Goal: Information Seeking & Learning: Find specific fact

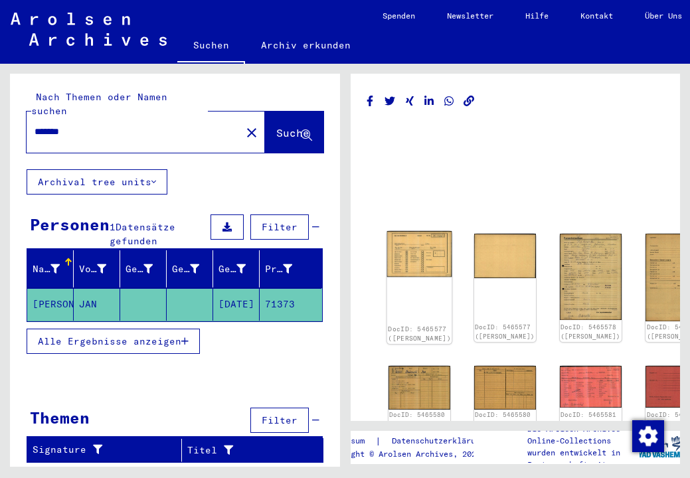
click at [410, 261] on div "DocID: 5465577 ([PERSON_NAME])" at bounding box center [419, 287] width 65 height 113
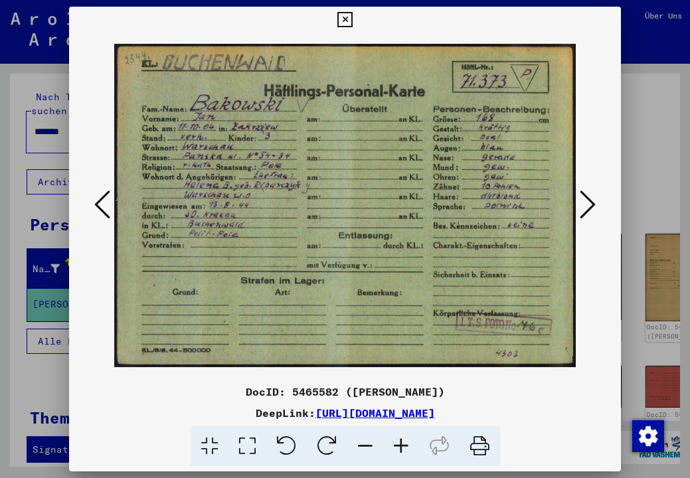
click at [584, 216] on icon at bounding box center [588, 205] width 16 height 32
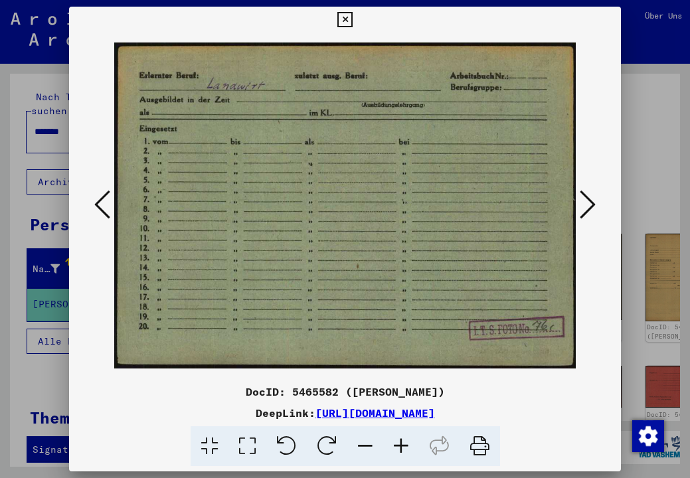
click at [584, 216] on icon at bounding box center [588, 205] width 16 height 32
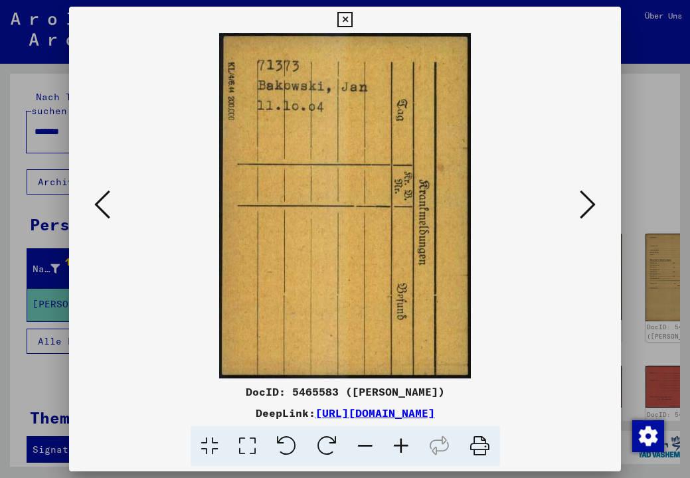
click at [584, 216] on icon at bounding box center [588, 205] width 16 height 32
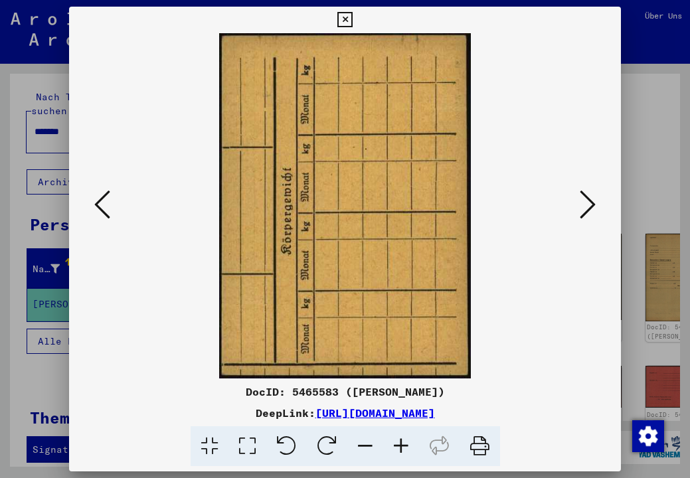
click at [584, 216] on icon at bounding box center [588, 205] width 16 height 32
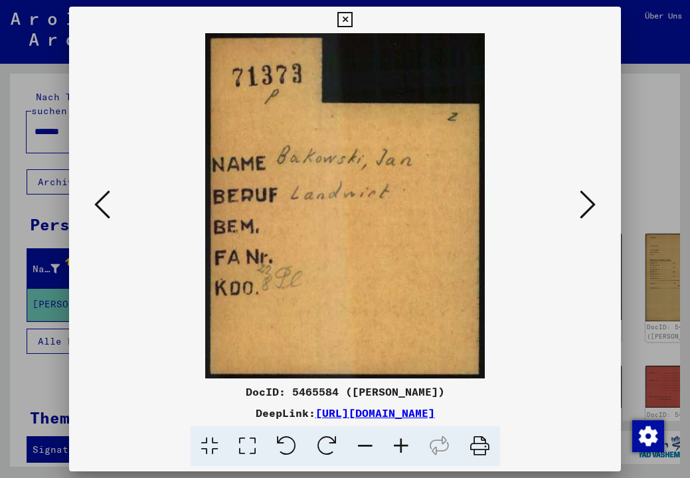
click at [584, 216] on icon at bounding box center [588, 205] width 16 height 32
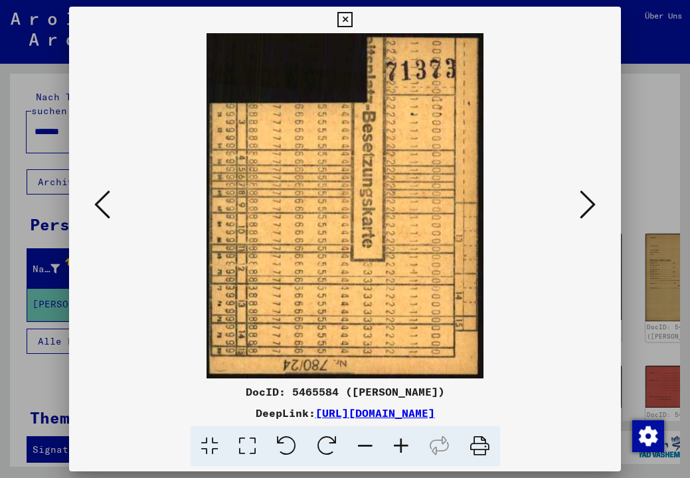
click at [584, 216] on icon at bounding box center [588, 205] width 16 height 32
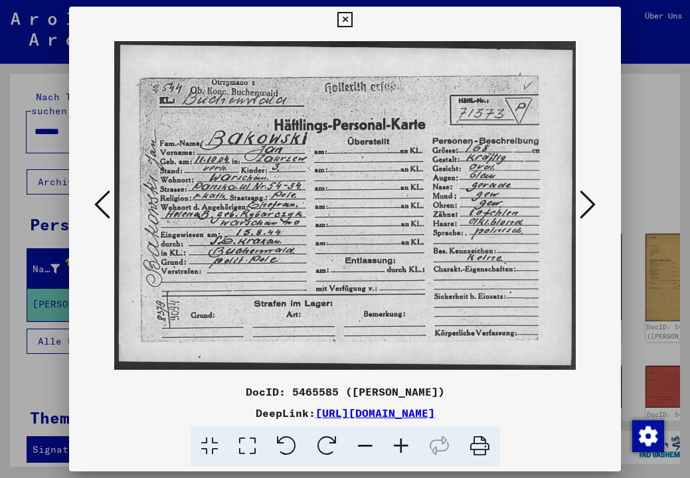
click at [584, 216] on icon at bounding box center [588, 205] width 16 height 32
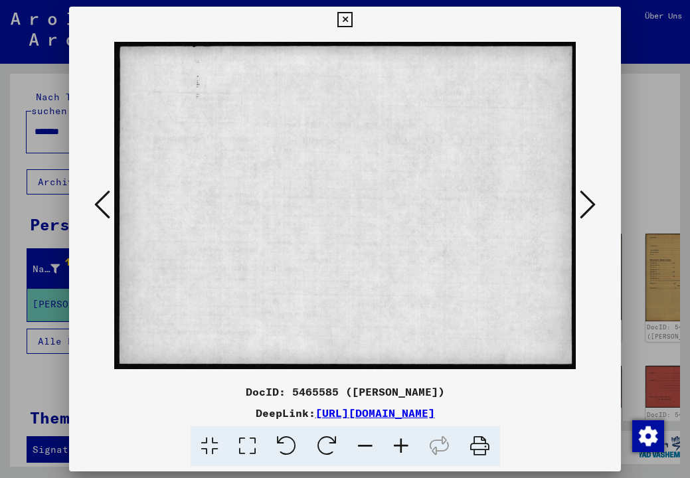
click at [584, 216] on icon at bounding box center [588, 205] width 16 height 32
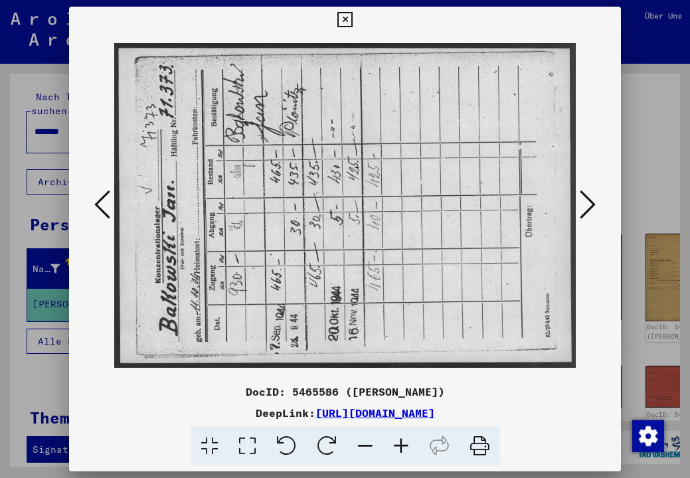
click at [584, 216] on icon at bounding box center [588, 205] width 16 height 32
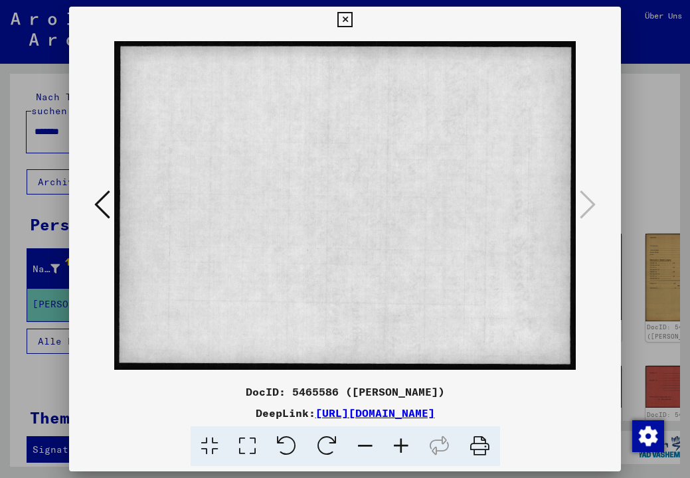
click at [353, 19] on icon at bounding box center [344, 20] width 15 height 16
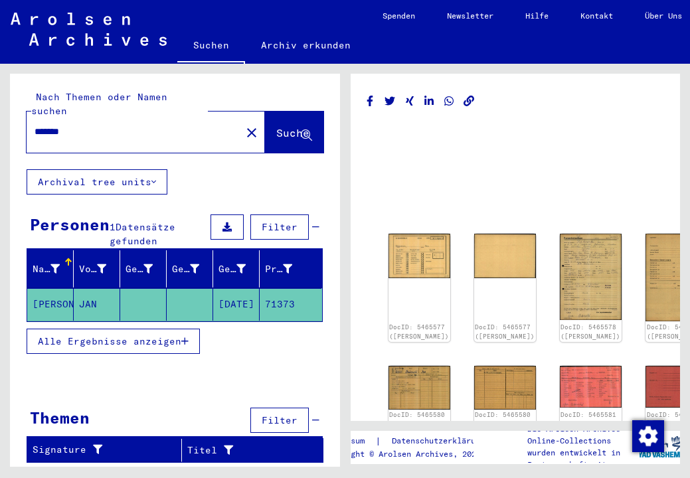
click at [244, 125] on mat-icon "close" at bounding box center [252, 133] width 16 height 16
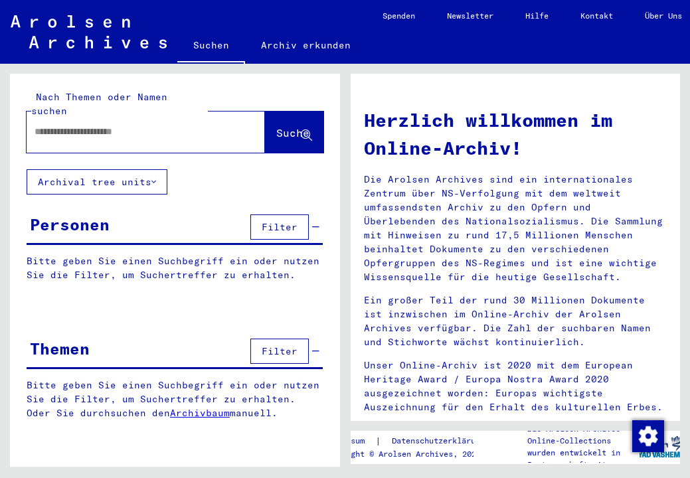
click at [288, 345] on span "Filter" at bounding box center [280, 351] width 36 height 12
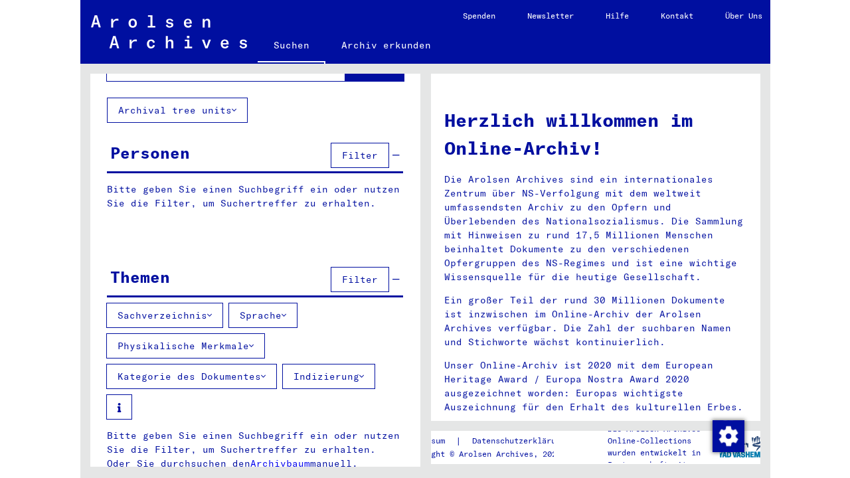
scroll to position [16, 0]
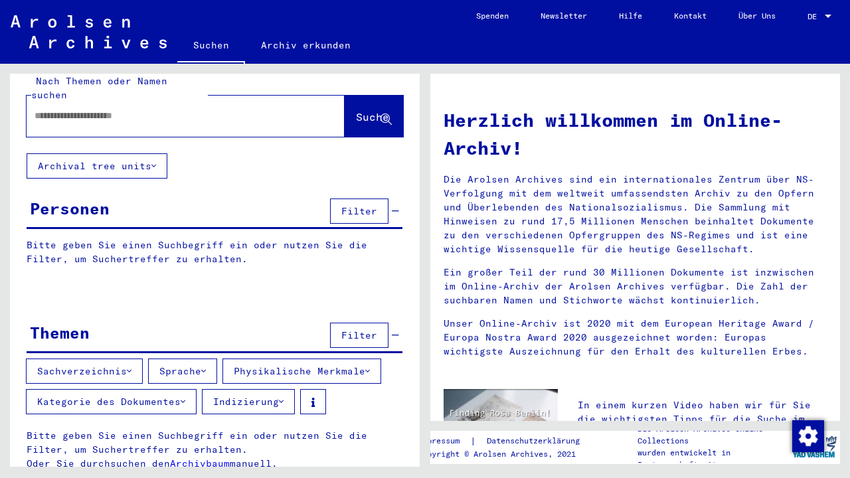
click at [285, 46] on link "Archiv erkunden" at bounding box center [306, 45] width 122 height 32
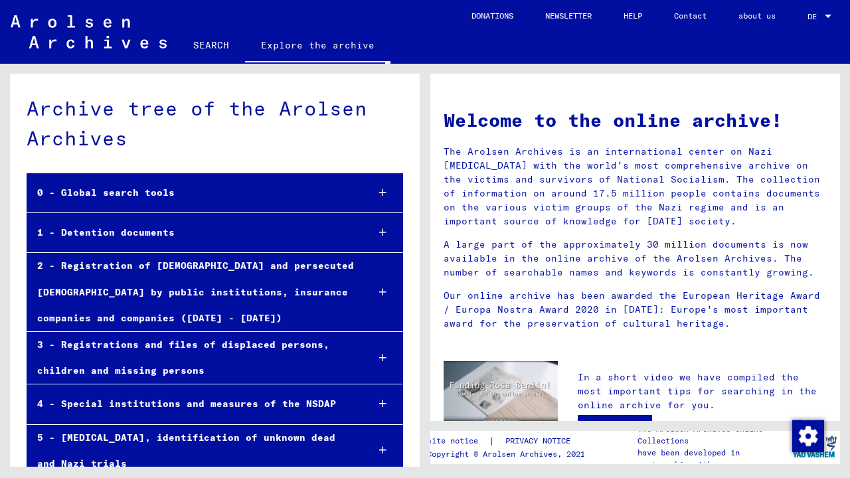
click at [384, 234] on icon at bounding box center [382, 232] width 7 height 9
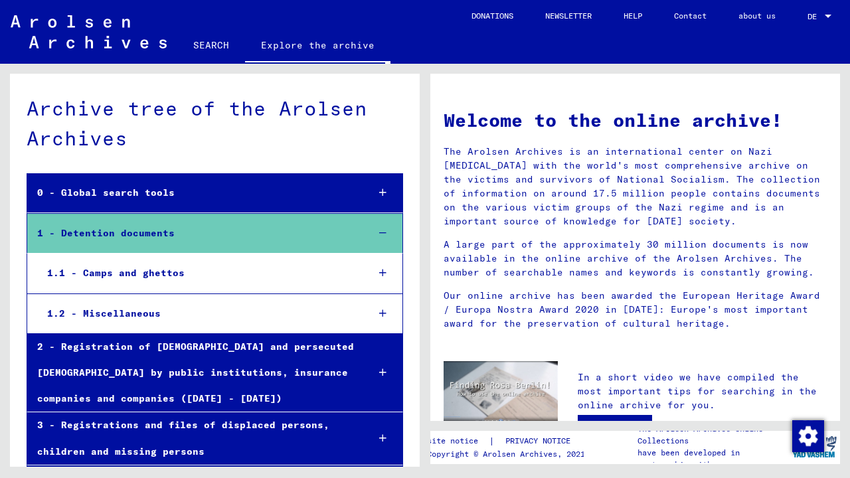
click at [130, 234] on div "1 - Detention documents" at bounding box center [191, 233] width 329 height 26
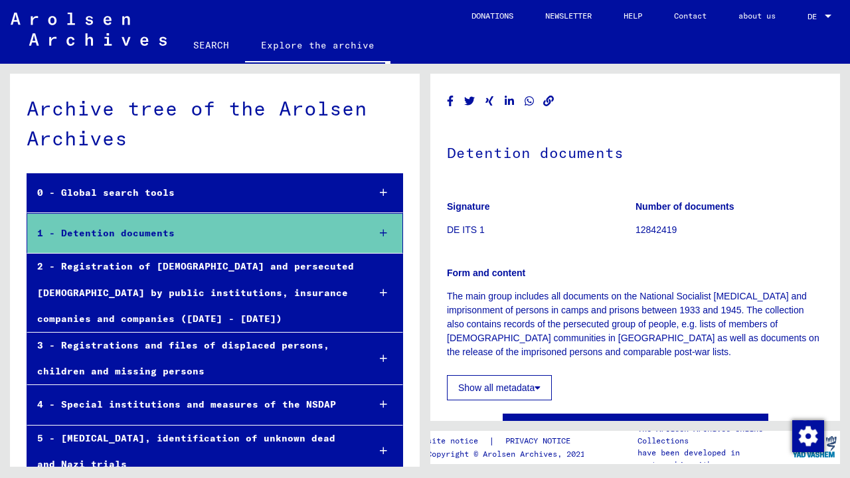
click at [130, 234] on div "1 - Detention documents" at bounding box center [192, 233] width 331 height 26
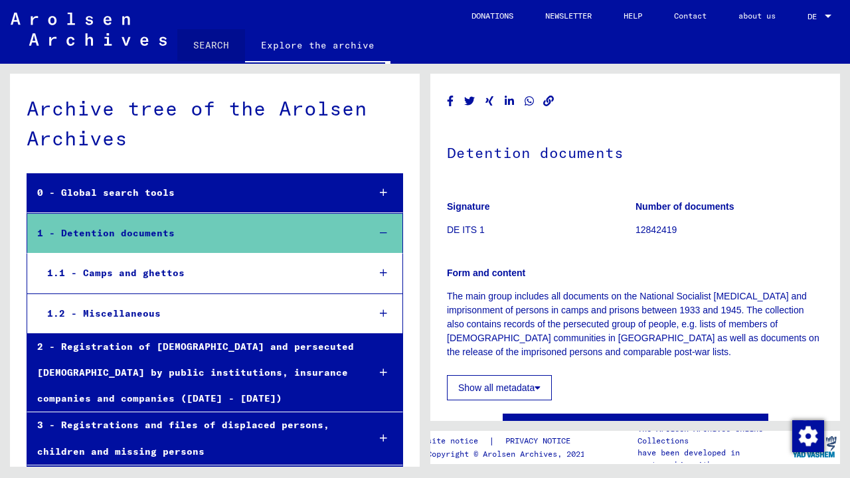
click at [216, 44] on link "SEARCH" at bounding box center [211, 45] width 68 height 32
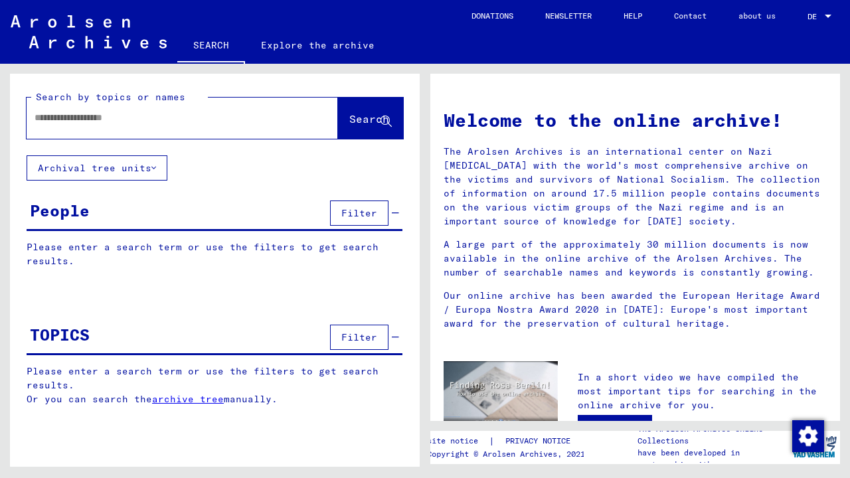
click at [379, 343] on button "Filter" at bounding box center [359, 337] width 58 height 25
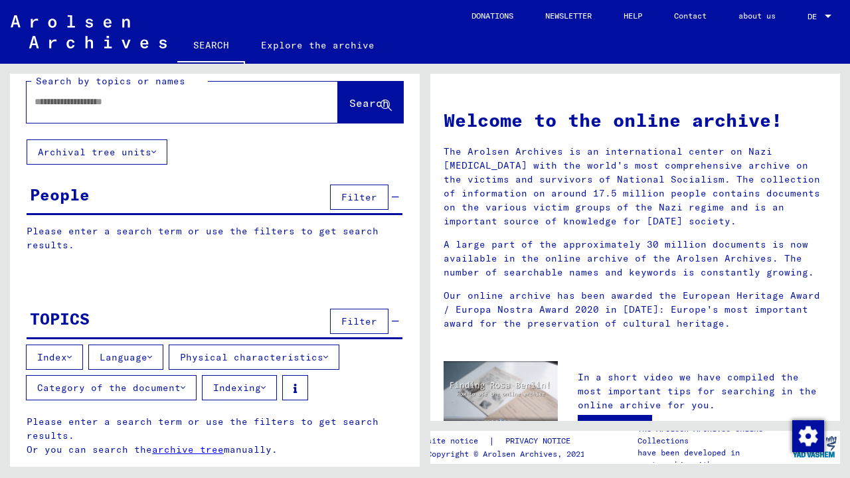
scroll to position [16, 0]
click at [181, 387] on icon at bounding box center [183, 387] width 5 height 9
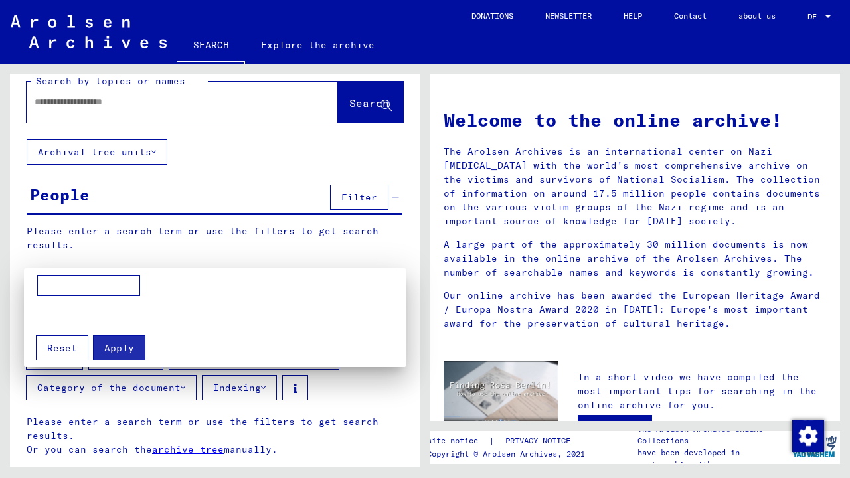
click at [98, 284] on input at bounding box center [88, 285] width 103 height 21
type input "*********"
click at [112, 347] on span "Apply" at bounding box center [119, 348] width 30 height 12
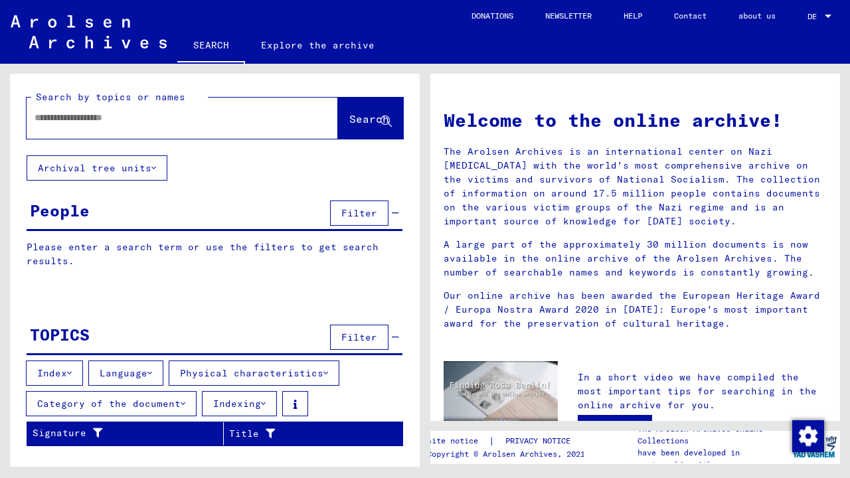
scroll to position [0, 0]
click at [248, 408] on button "Indexing" at bounding box center [239, 403] width 75 height 25
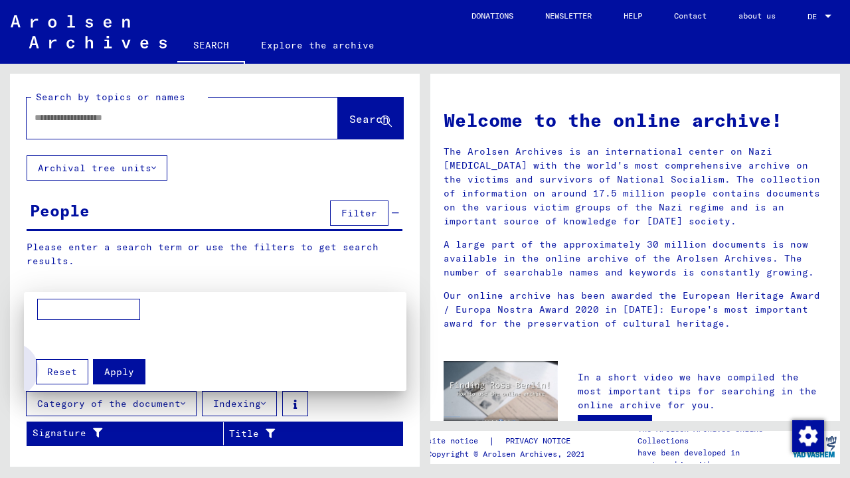
click at [50, 376] on span "Reset" at bounding box center [62, 372] width 30 height 12
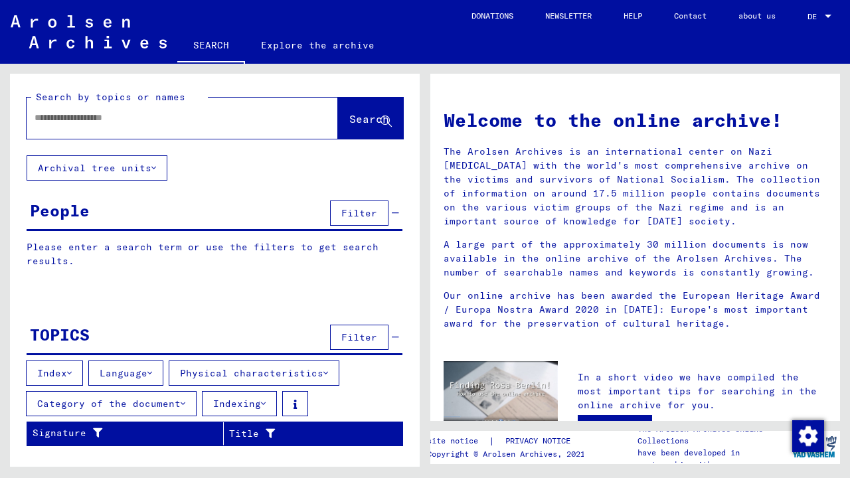
click at [150, 406] on button "Category of the document" at bounding box center [111, 403] width 171 height 25
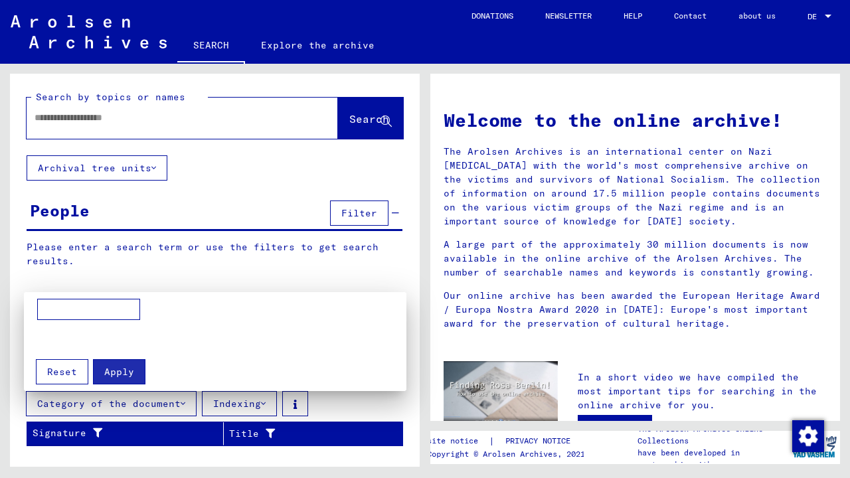
click at [76, 370] on span "Reset" at bounding box center [62, 372] width 30 height 12
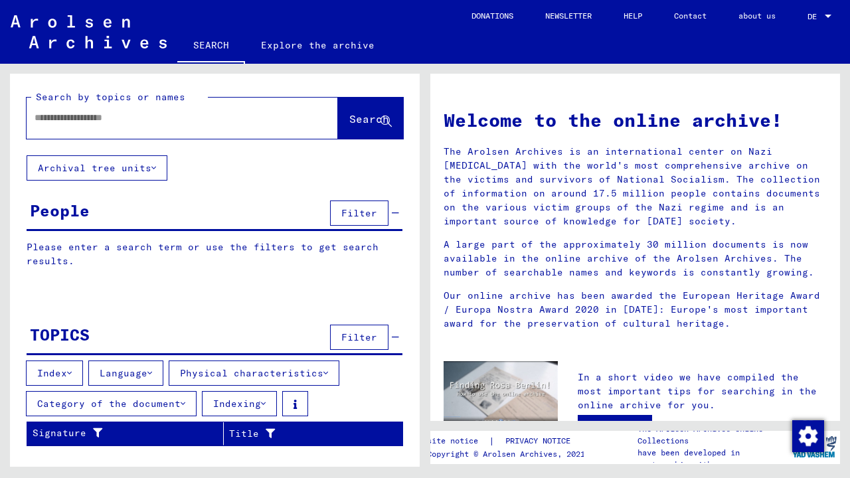
click at [155, 169] on button "Archival tree units" at bounding box center [97, 167] width 141 height 25
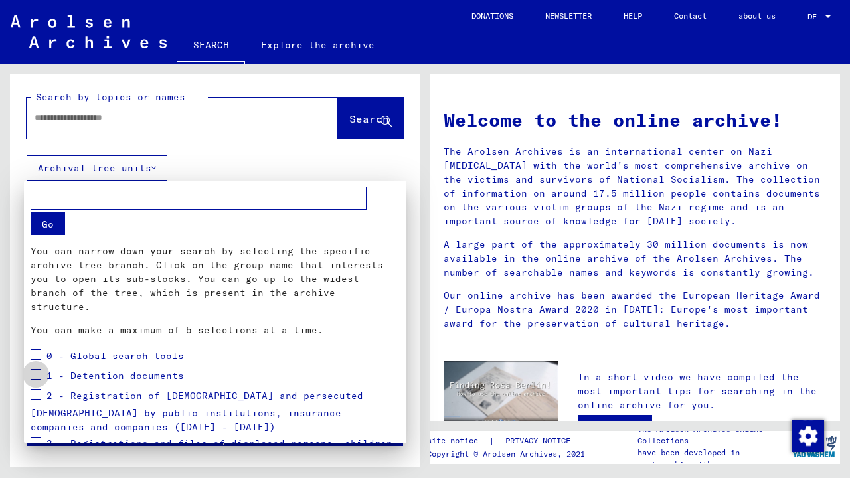
click at [36, 369] on span at bounding box center [36, 374] width 11 height 11
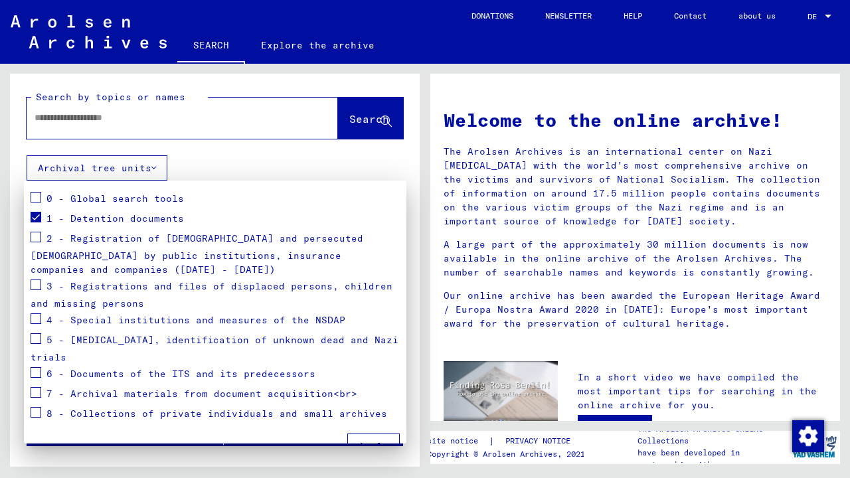
scroll to position [160, 0]
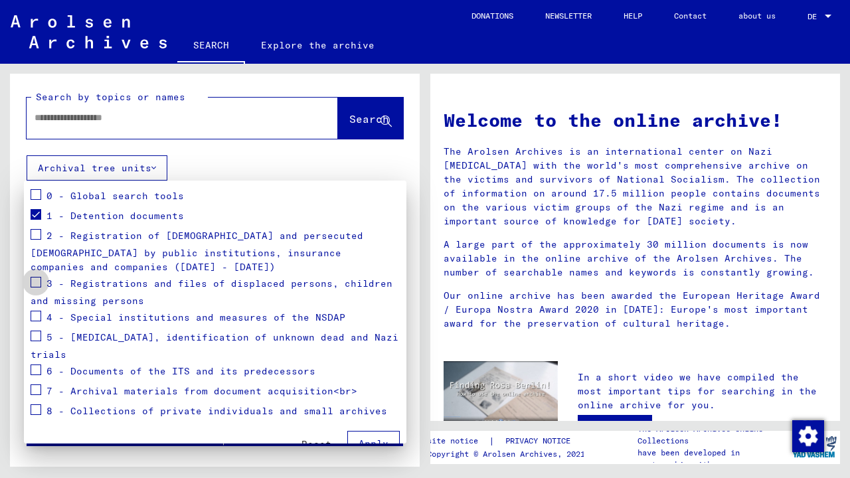
click at [35, 277] on span at bounding box center [36, 282] width 11 height 11
click at [34, 331] on span at bounding box center [36, 336] width 11 height 11
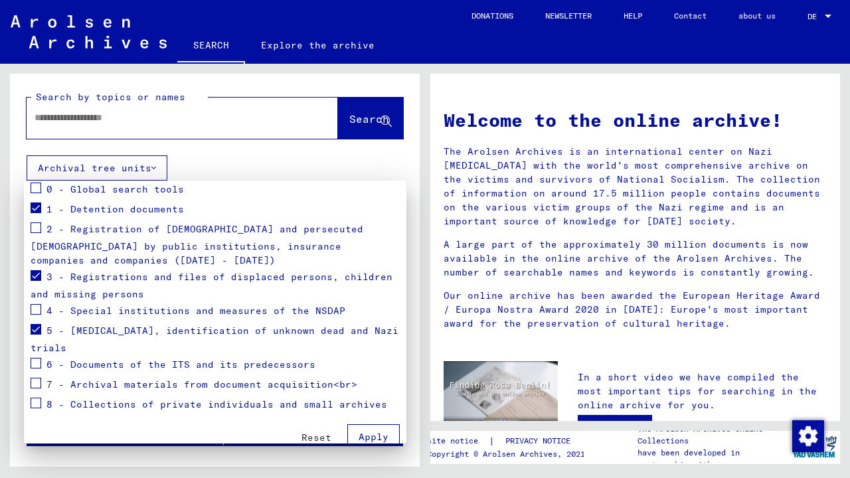
scroll to position [166, 0]
click at [378, 432] on span "Apply" at bounding box center [374, 438] width 30 height 12
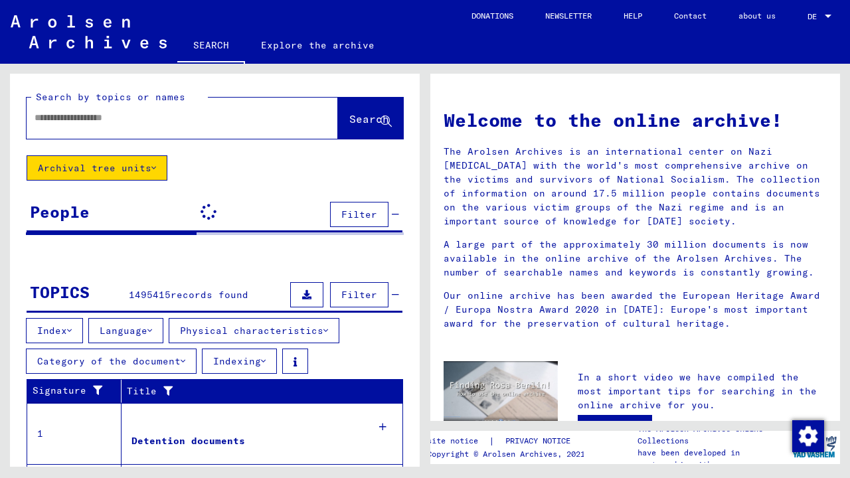
click at [185, 120] on input "text" at bounding box center [167, 118] width 264 height 14
click at [357, 211] on span "Filter" at bounding box center [359, 215] width 36 height 12
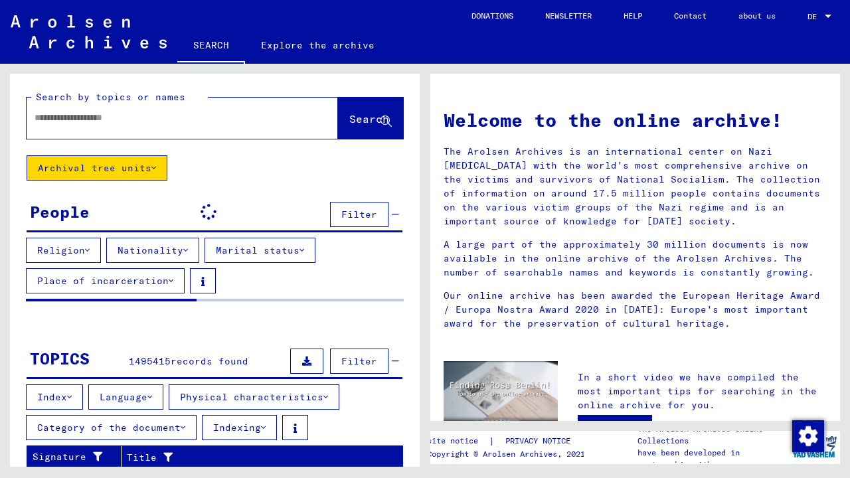
click at [183, 250] on icon at bounding box center [185, 250] width 5 height 9
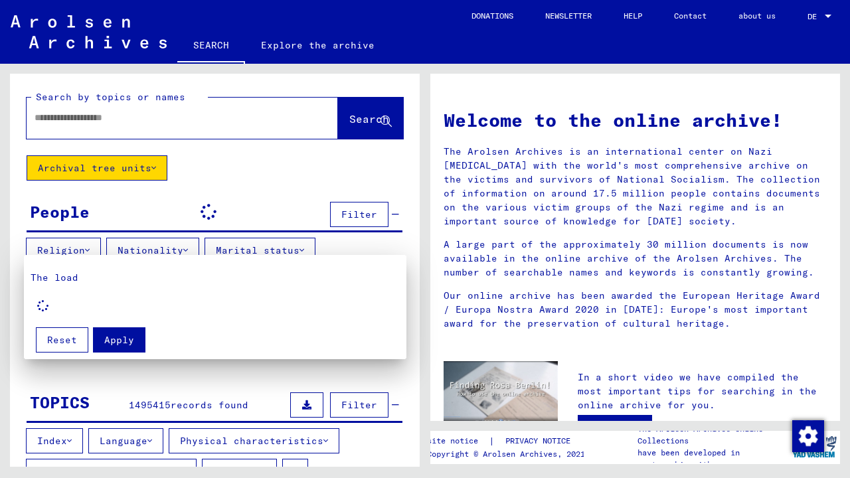
click at [238, 220] on div at bounding box center [425, 239] width 850 height 478
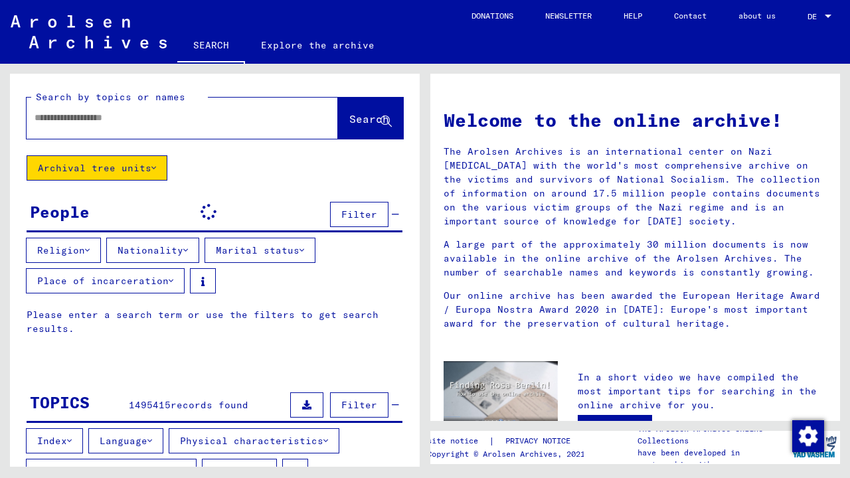
click at [285, 197] on div "People Filter" at bounding box center [215, 214] width 376 height 35
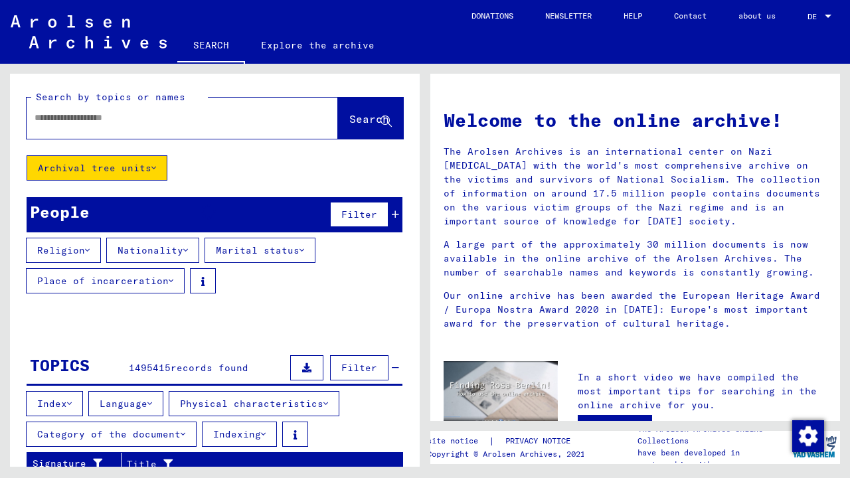
click at [362, 207] on button "Filter" at bounding box center [359, 214] width 58 height 25
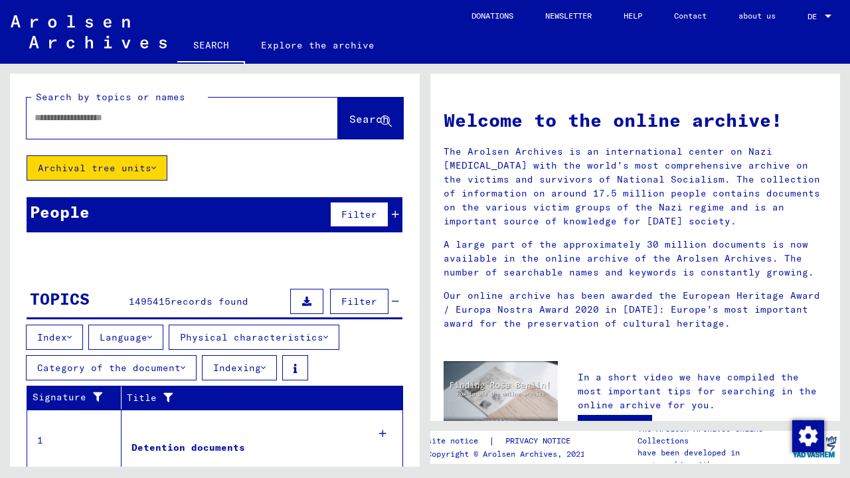
click at [396, 211] on icon at bounding box center [395, 214] width 7 height 9
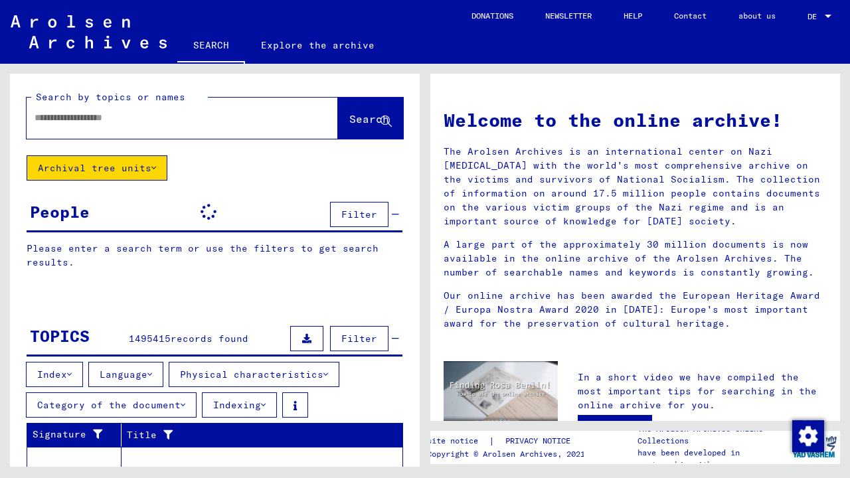
click at [229, 131] on div at bounding box center [163, 118] width 272 height 30
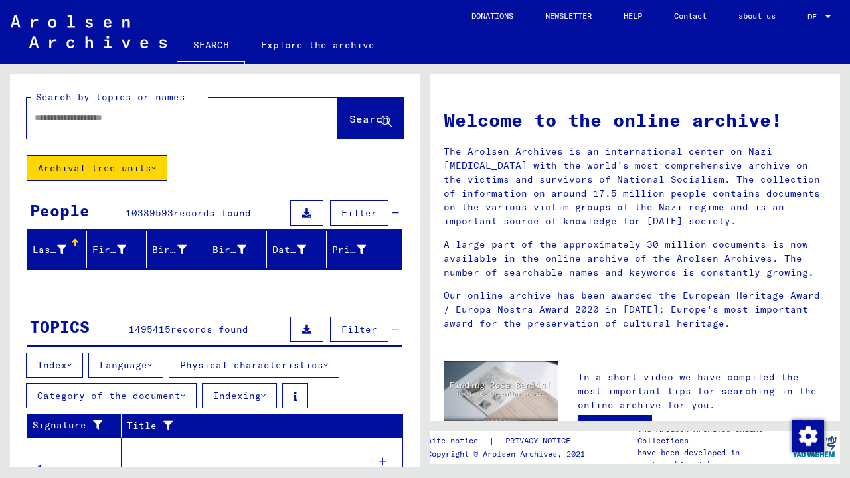
click at [367, 213] on span "Filter" at bounding box center [359, 213] width 36 height 12
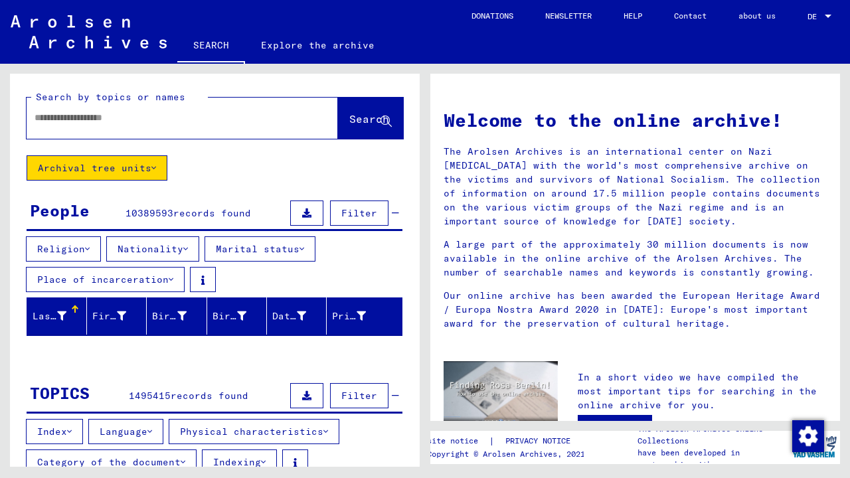
click at [183, 248] on icon at bounding box center [185, 248] width 5 height 9
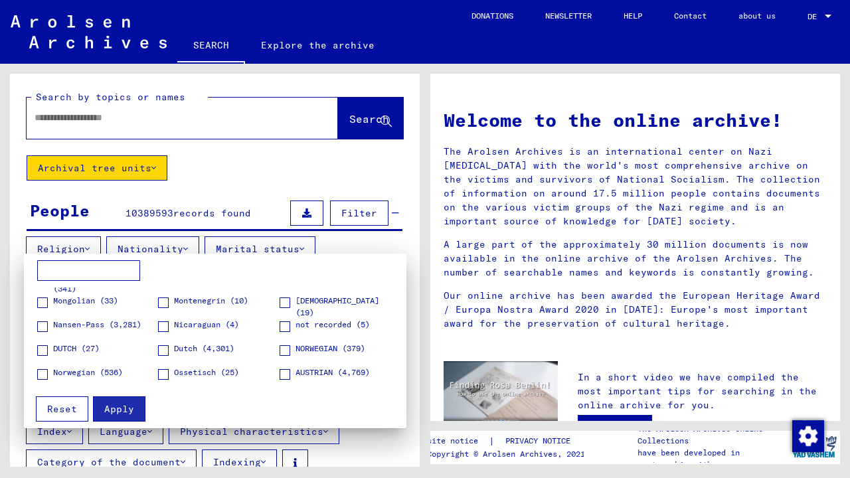
scroll to position [1069, 0]
click at [289, 327] on span at bounding box center [285, 326] width 11 height 11
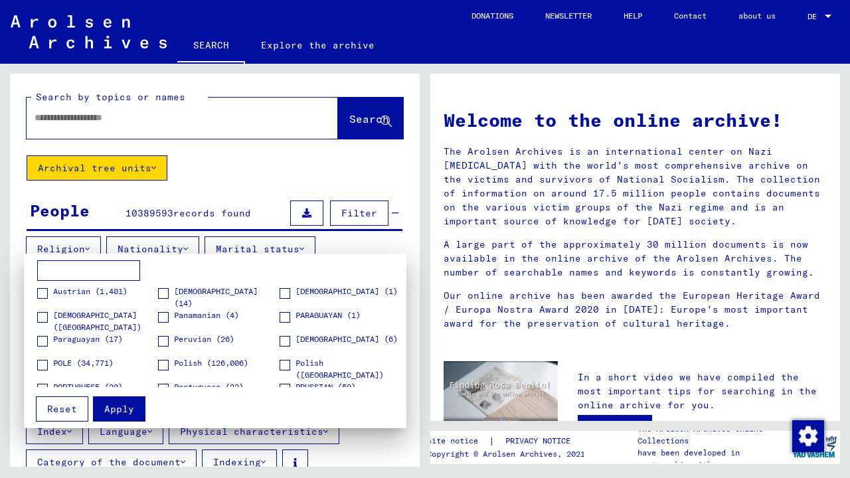
scroll to position [1175, 0]
click at [43, 363] on span at bounding box center [42, 363] width 11 height 11
click at [163, 367] on span at bounding box center [163, 363] width 11 height 11
click at [287, 367] on span at bounding box center [285, 363] width 11 height 11
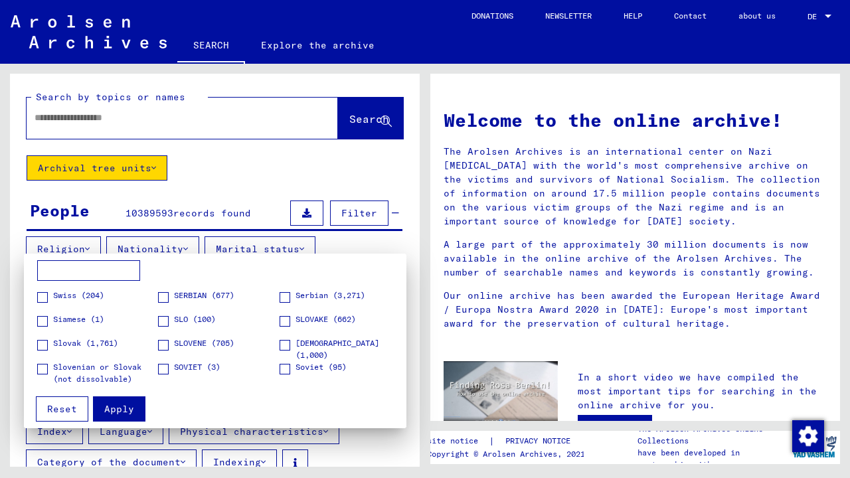
scroll to position [1440, 0]
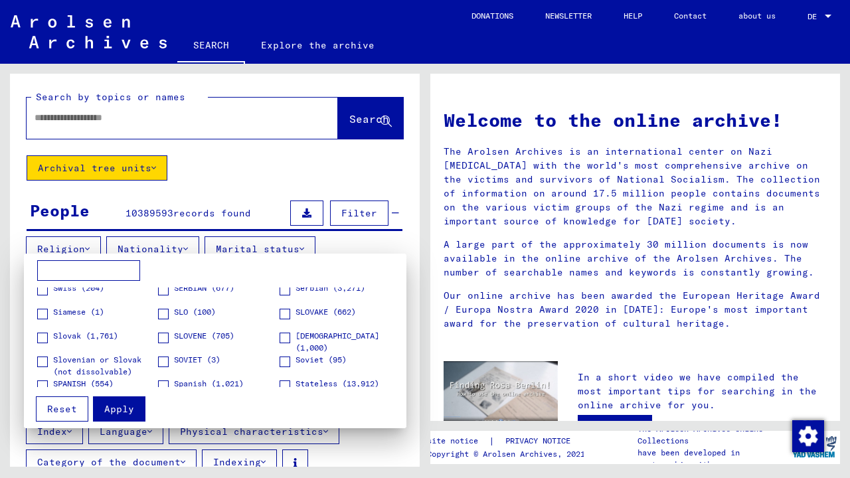
click at [160, 312] on span at bounding box center [163, 314] width 11 height 11
click at [44, 336] on span at bounding box center [42, 338] width 11 height 11
click at [43, 362] on span at bounding box center [42, 362] width 11 height 11
click at [286, 314] on span at bounding box center [285, 314] width 11 height 11
click at [285, 340] on span at bounding box center [285, 338] width 11 height 11
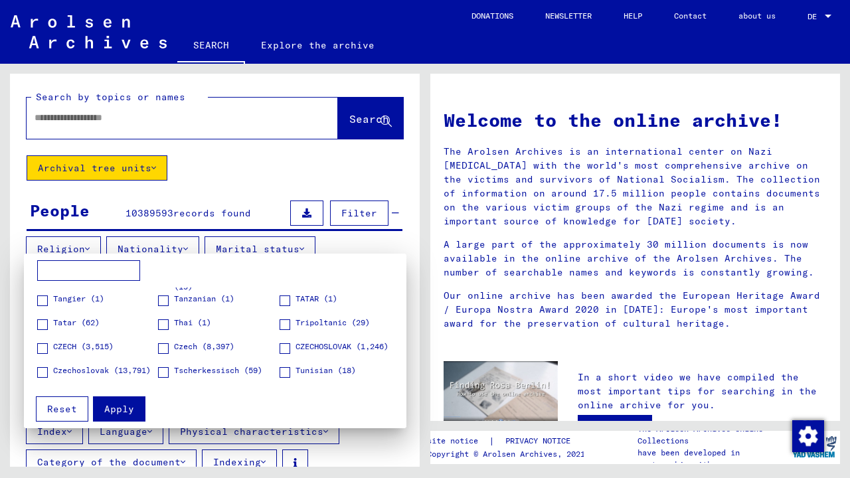
scroll to position [1631, 0]
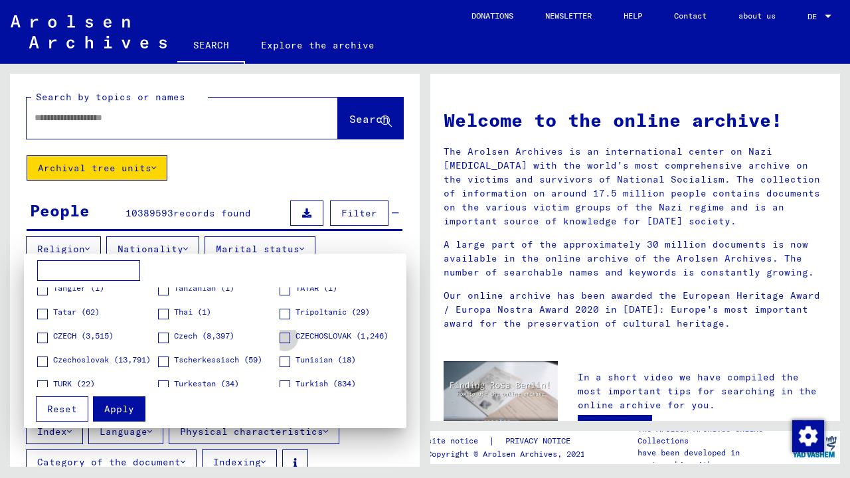
click at [286, 337] on span at bounding box center [285, 338] width 11 height 11
click at [43, 365] on span at bounding box center [42, 362] width 11 height 11
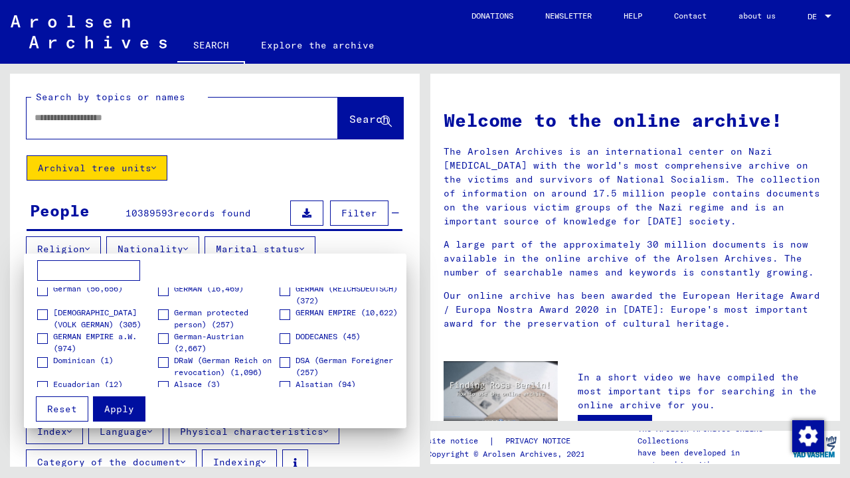
scroll to position [390, 0]
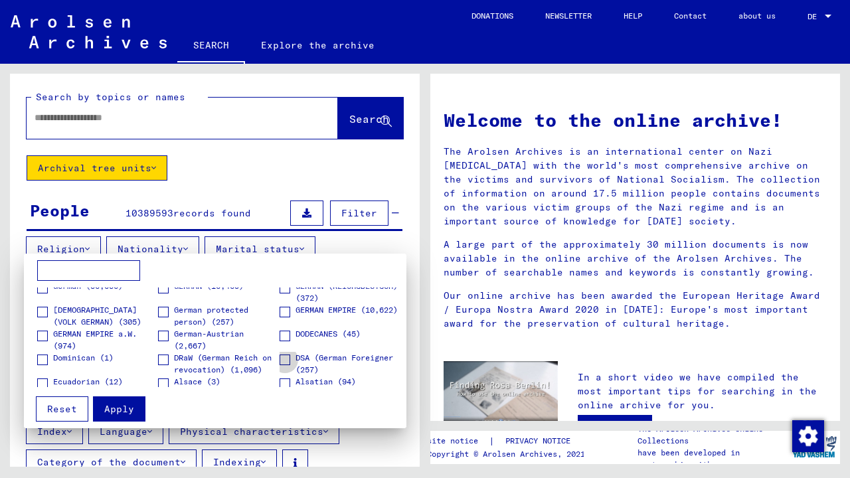
click at [286, 363] on span at bounding box center [285, 360] width 11 height 11
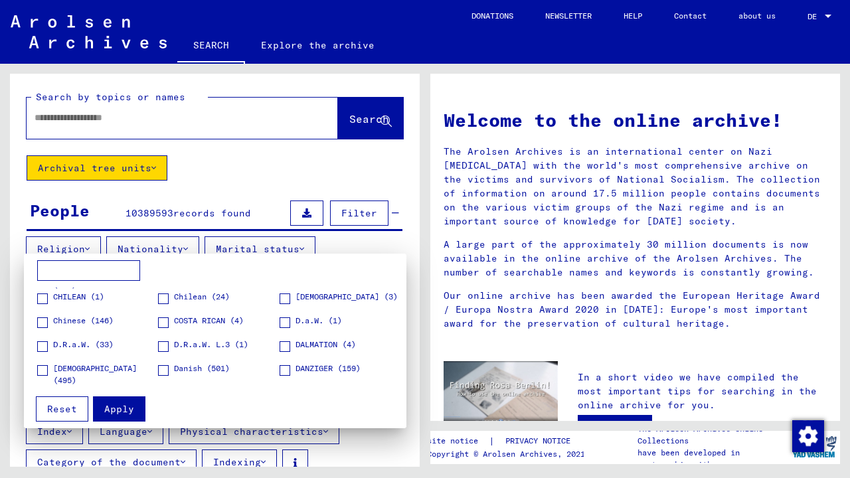
scroll to position [283, 0]
click at [284, 373] on span at bounding box center [285, 371] width 11 height 11
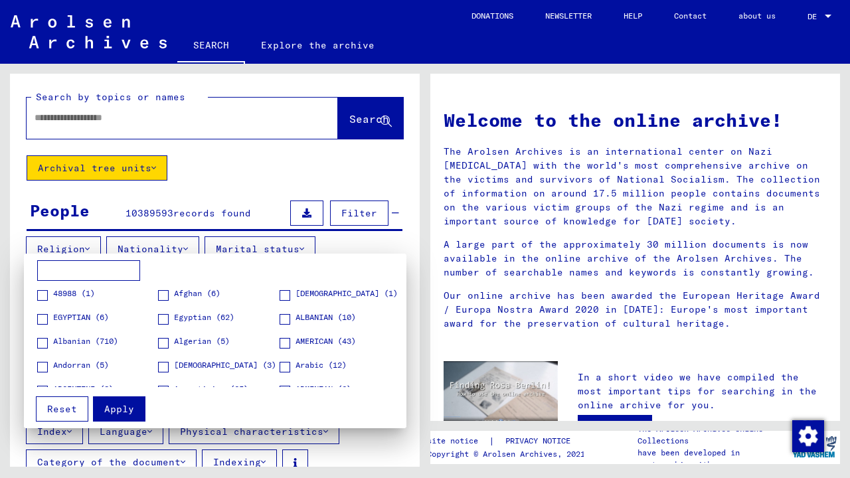
scroll to position [0, 0]
click at [113, 414] on span "Apply" at bounding box center [119, 409] width 30 height 12
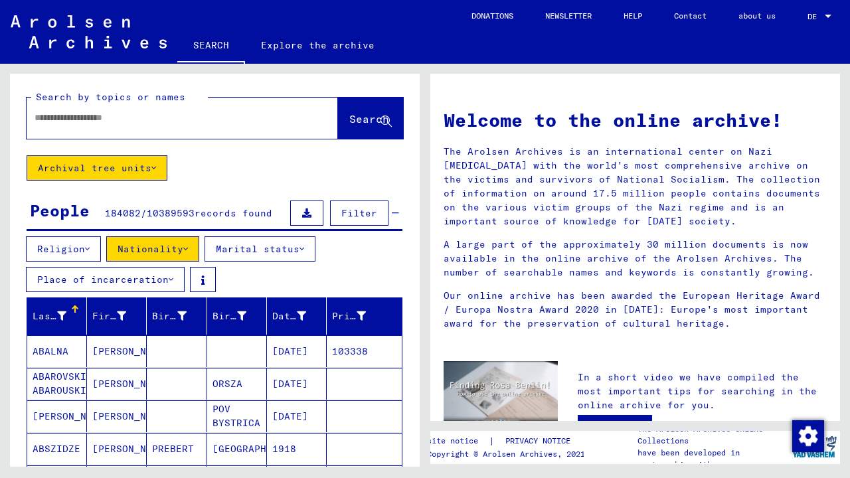
click at [213, 129] on div at bounding box center [163, 118] width 272 height 30
click at [142, 116] on input "text" at bounding box center [167, 118] width 264 height 14
click at [369, 126] on span "Search" at bounding box center [369, 118] width 40 height 13
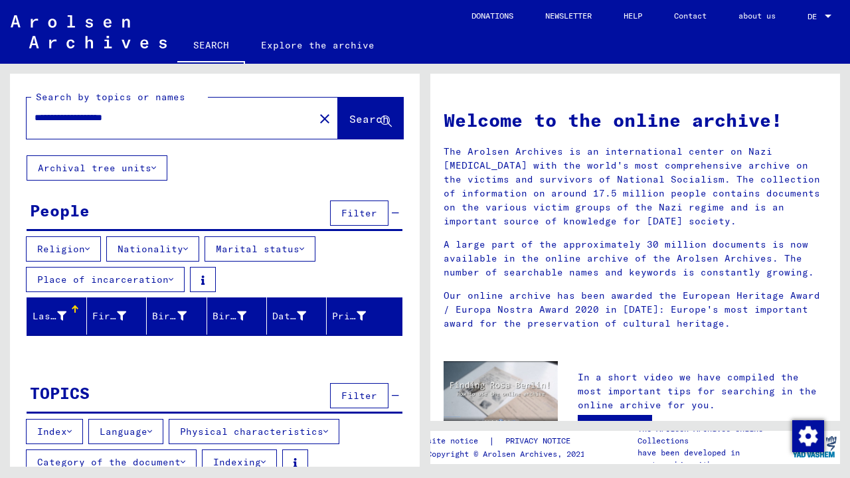
click at [255, 120] on input "**********" at bounding box center [167, 118] width 264 height 14
type input "********"
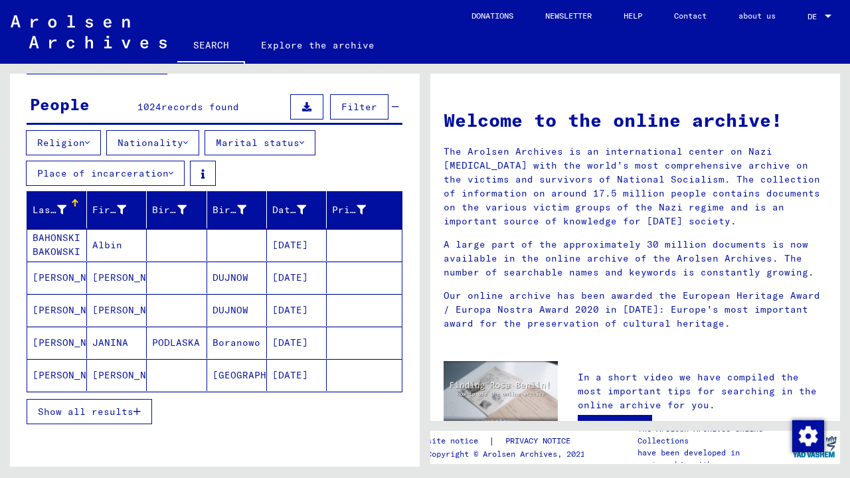
scroll to position [112, 0]
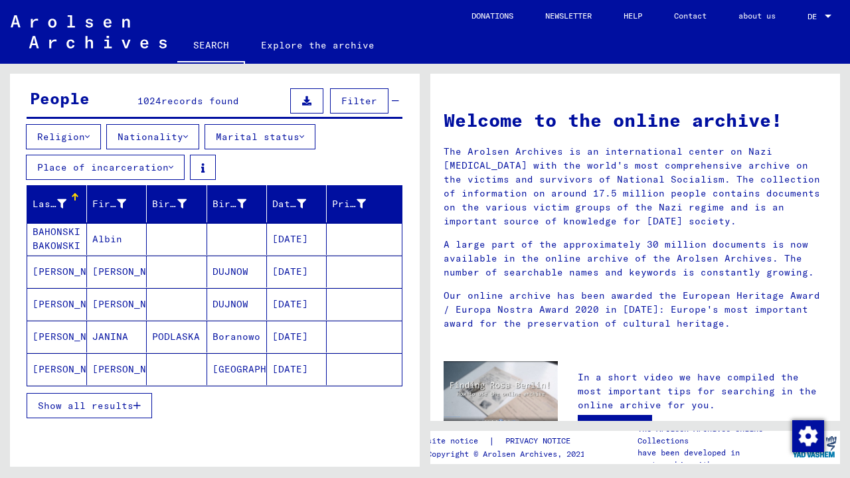
click at [133, 406] on icon "button" at bounding box center [136, 405] width 7 height 9
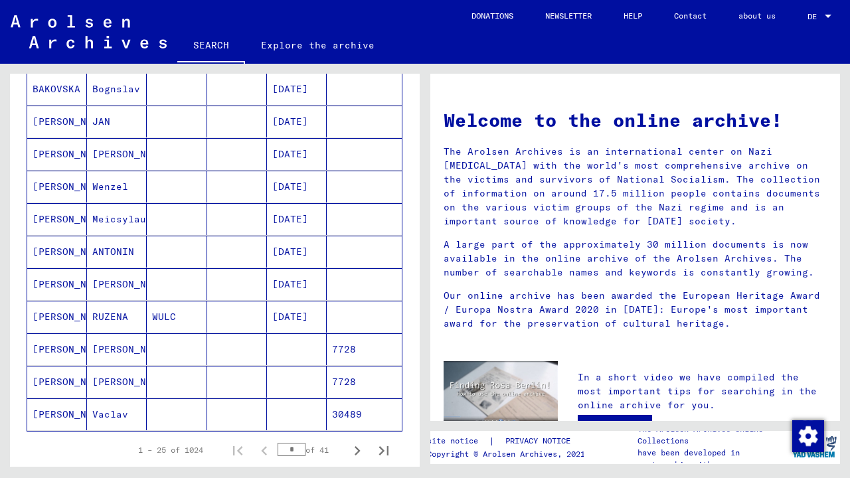
scroll to position [721, 0]
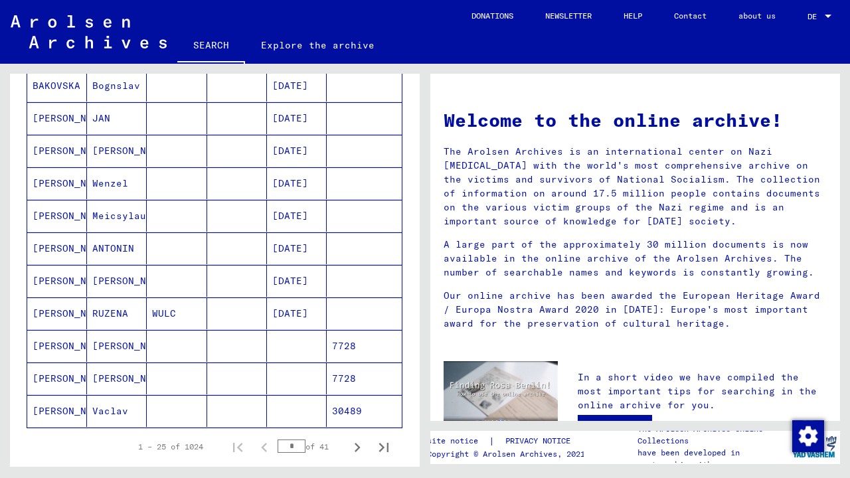
click at [110, 411] on mat-cell "Vaclav" at bounding box center [117, 411] width 60 height 32
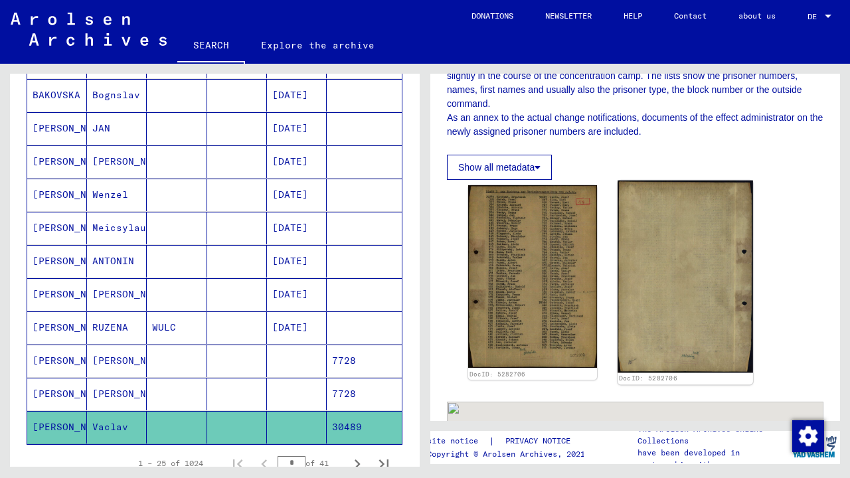
scroll to position [266, 0]
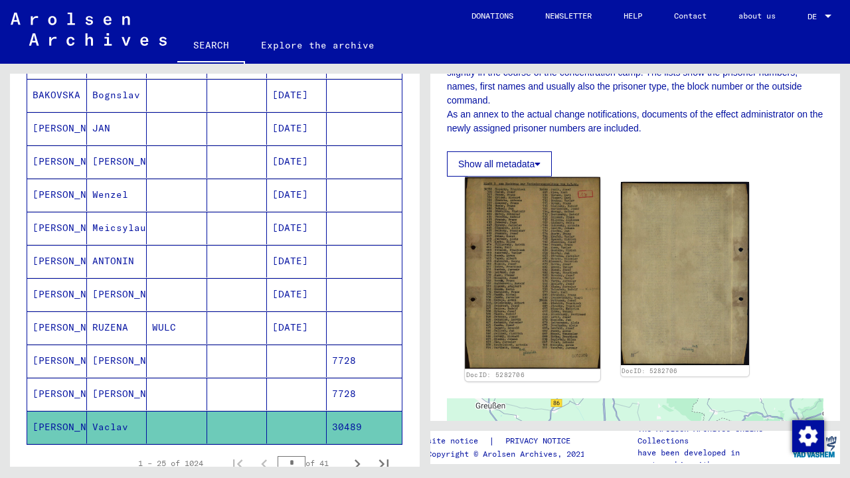
click at [587, 269] on img at bounding box center [532, 273] width 135 height 192
